Goal: Navigation & Orientation: Find specific page/section

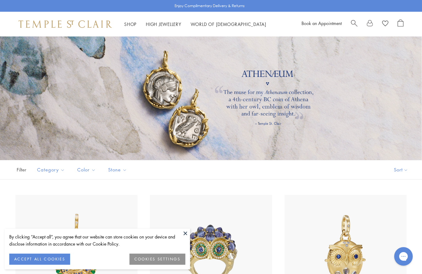
click at [187, 232] on button at bounding box center [185, 233] width 9 height 9
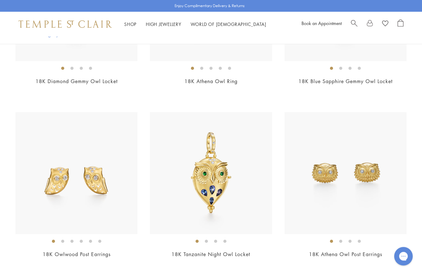
scroll to position [774, 0]
click at [96, 178] on img at bounding box center [76, 173] width 122 height 122
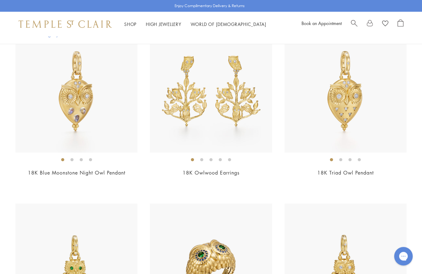
scroll to position [510, 0]
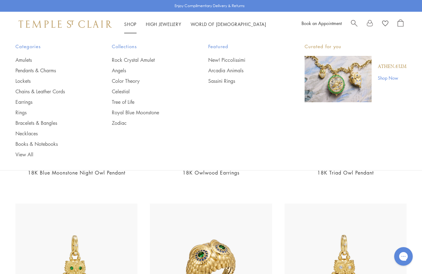
click at [215, 82] on link "Sassini Rings" at bounding box center [244, 81] width 72 height 7
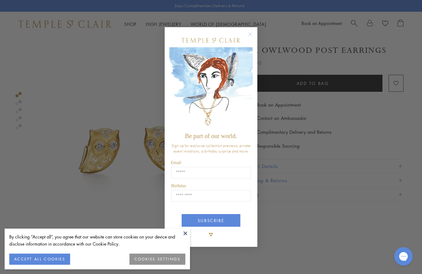
click at [248, 32] on circle "Close dialog" at bounding box center [249, 33] width 7 height 7
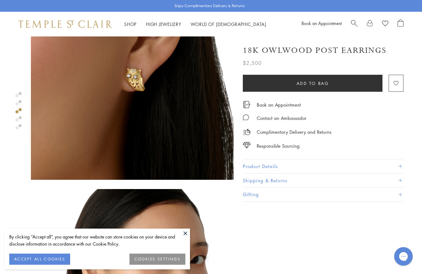
scroll to position [473, 0]
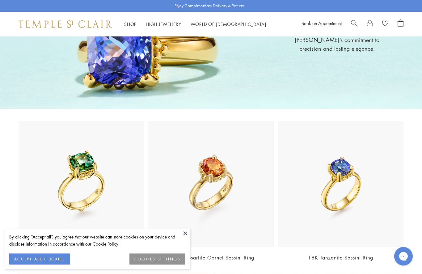
scroll to position [136, 0]
click at [182, 238] on button at bounding box center [185, 233] width 9 height 9
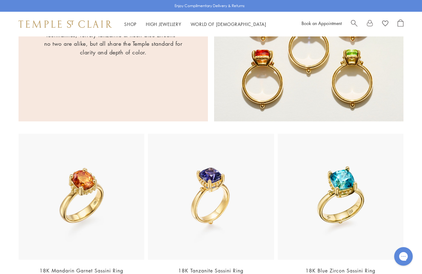
scroll to position [477, 0]
click at [128, 25] on link "Shop Shop" at bounding box center [130, 24] width 12 height 6
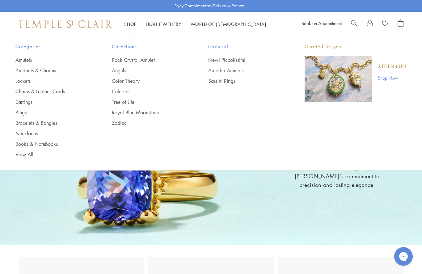
click at [216, 71] on link "Arcadia Animals" at bounding box center [244, 70] width 72 height 7
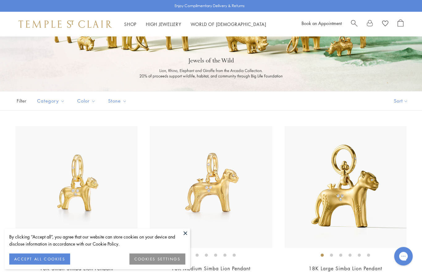
click at [183, 238] on button at bounding box center [185, 233] width 9 height 9
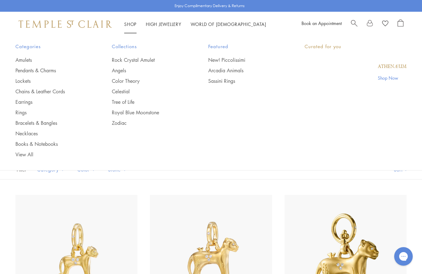
click at [130, 26] on link "Shop Shop" at bounding box center [130, 24] width 12 height 6
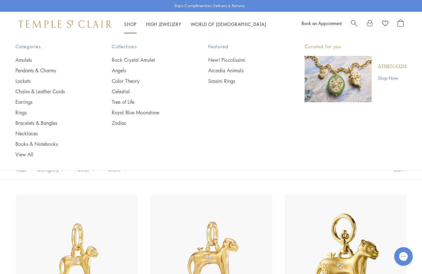
click at [221, 54] on div "Featured New! Piccolissimi Arcadia Animals Sassini Rings" at bounding box center [244, 64] width 72 height 42
click at [220, 62] on link "New! Piccolissimi" at bounding box center [244, 60] width 72 height 7
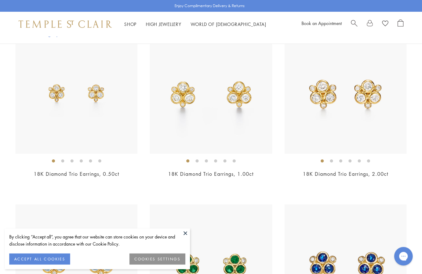
scroll to position [797, 0]
click at [188, 238] on button at bounding box center [185, 233] width 9 height 9
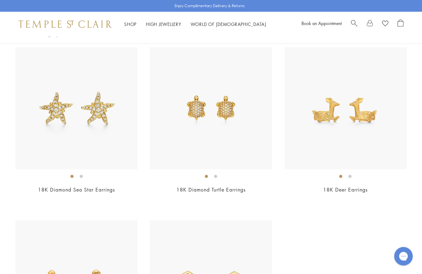
scroll to position [1298, 0]
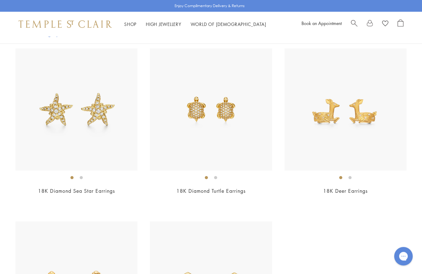
click at [352, 117] on img at bounding box center [345, 110] width 122 height 122
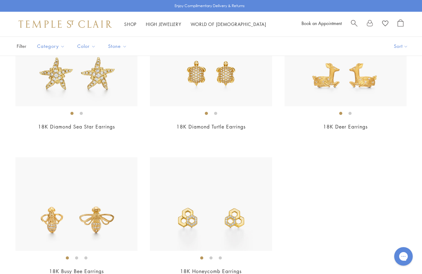
scroll to position [1059, 0]
